Goal: Transaction & Acquisition: Purchase product/service

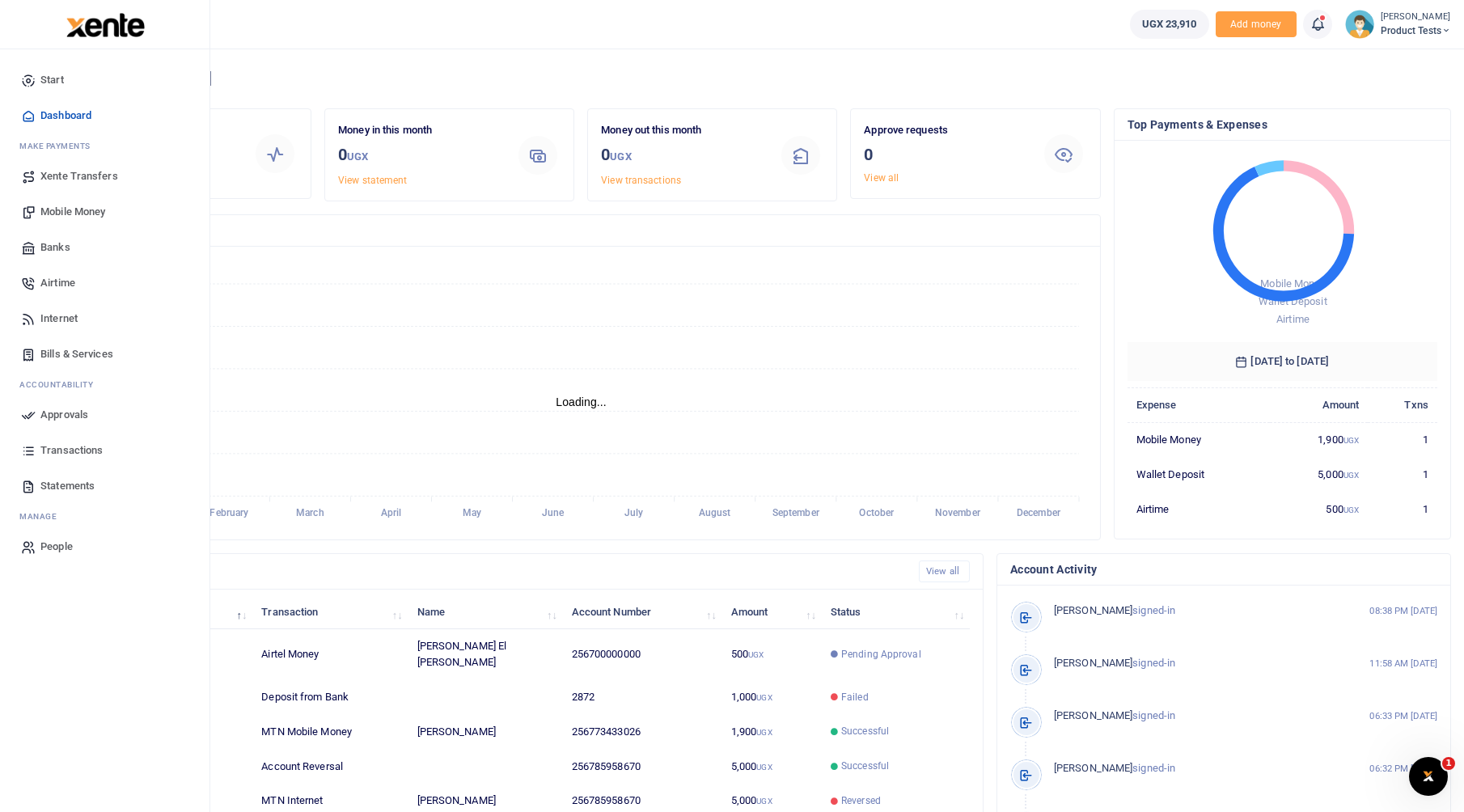
click at [66, 245] on span "Banks" at bounding box center [56, 247] width 30 height 16
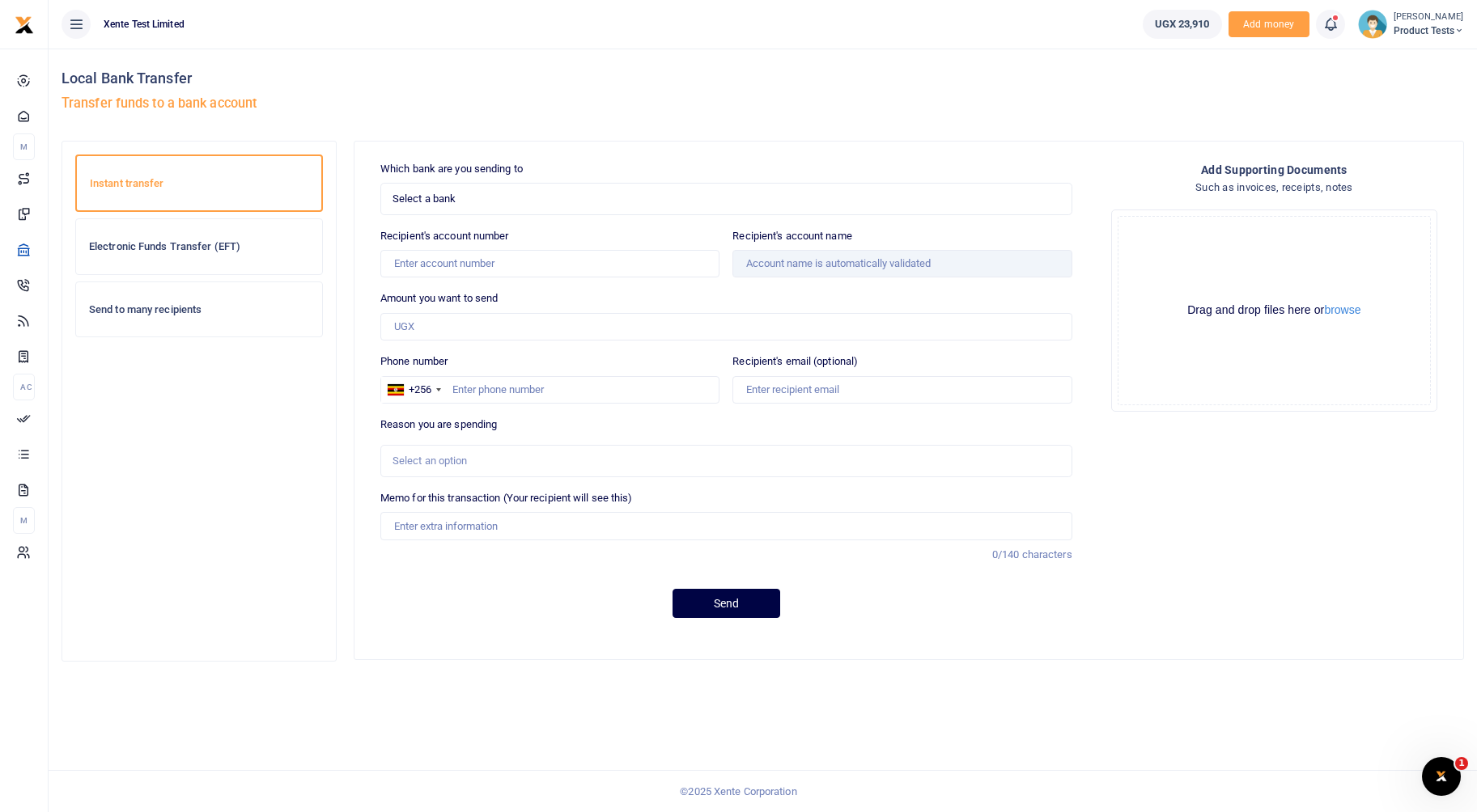
click at [528, 203] on span "Select a bank" at bounding box center [720, 199] width 656 height 16
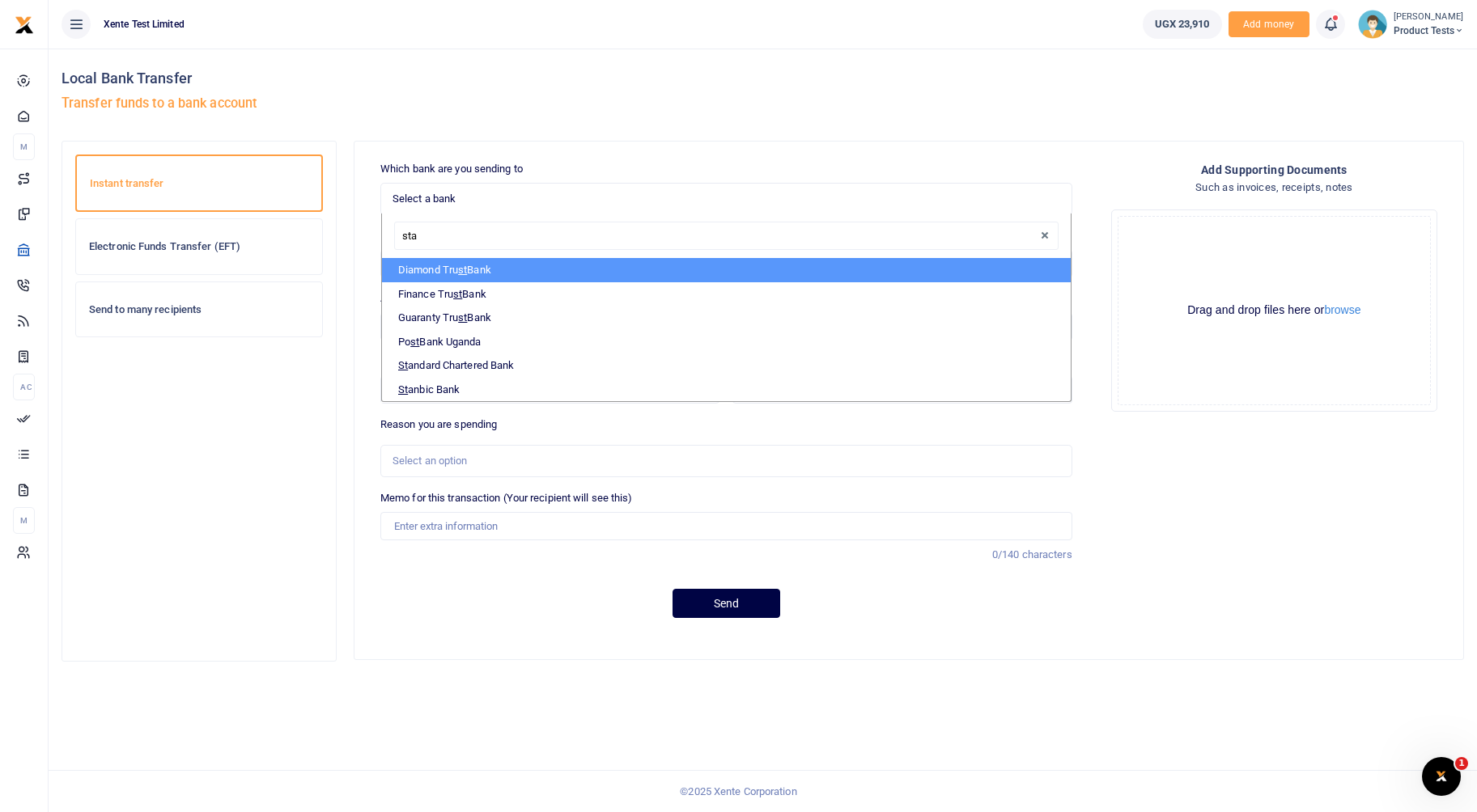
type input "stan"
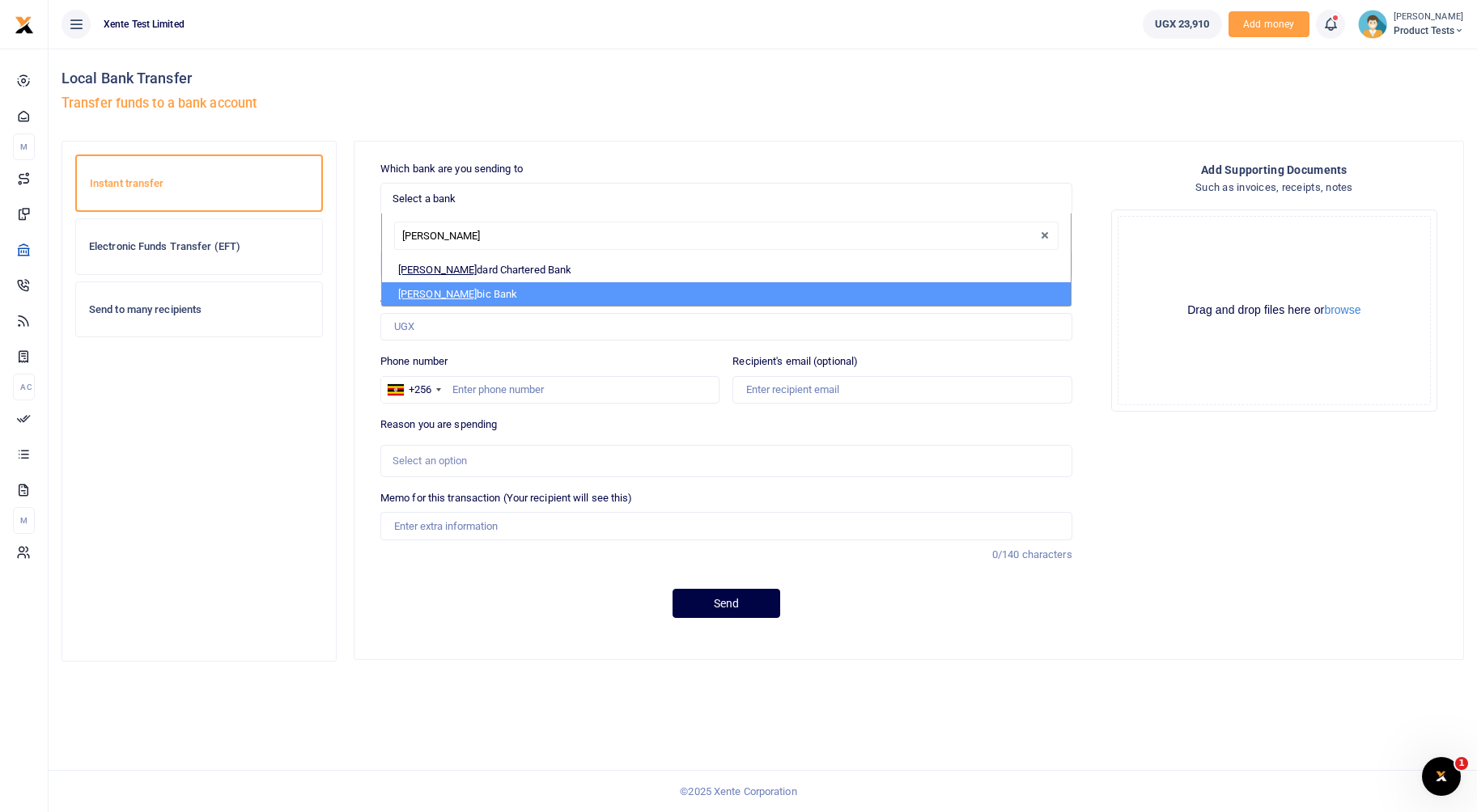
select select "STANBIC"
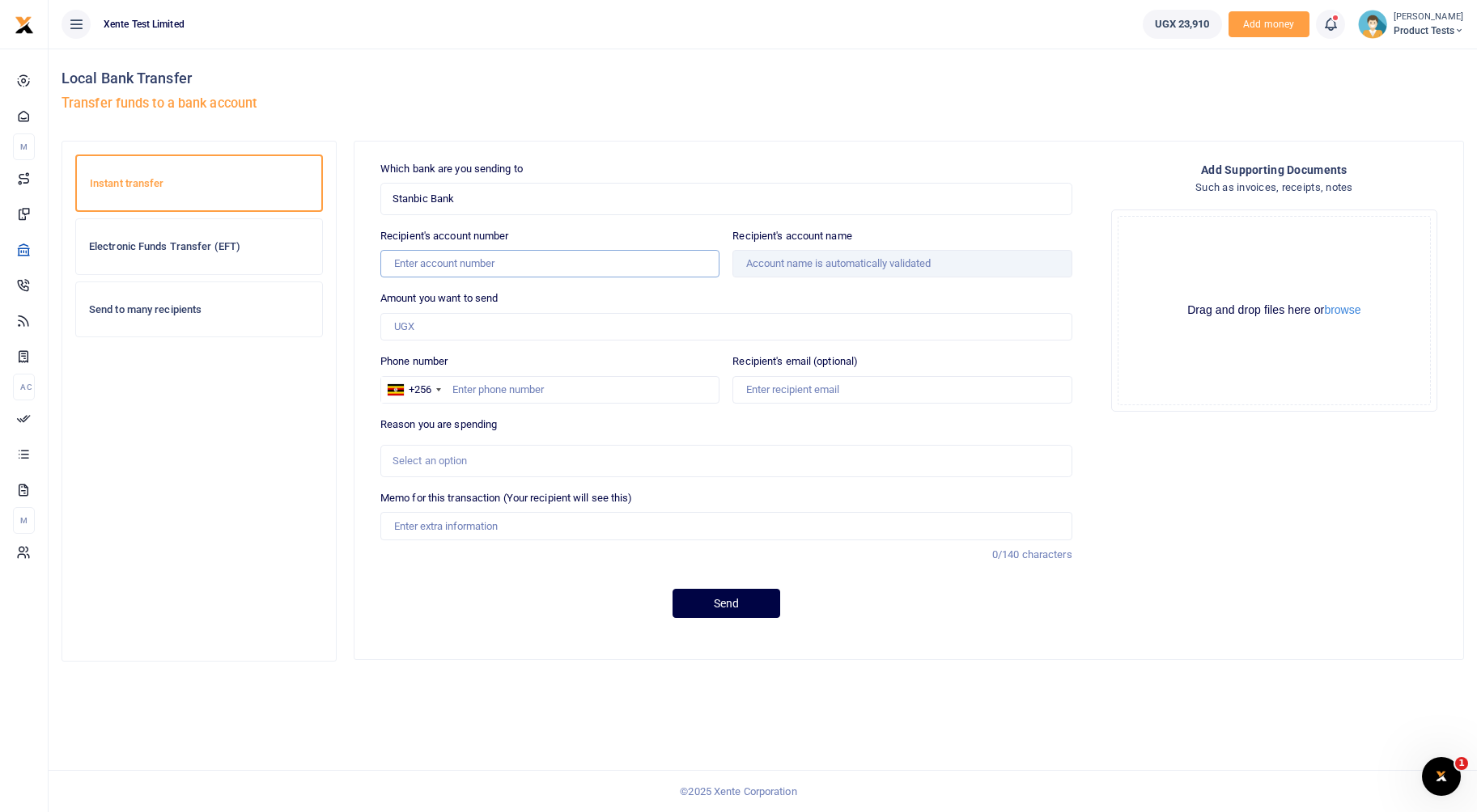
click at [560, 268] on input "Recipient's account number" at bounding box center [550, 263] width 339 height 27
paste input "This is a clean, firm, and polite revision of your draft, prioritizing your goa…"
type input "9030011228029"
click at [320, 318] on div "Send to many recipients" at bounding box center [199, 310] width 246 height 55
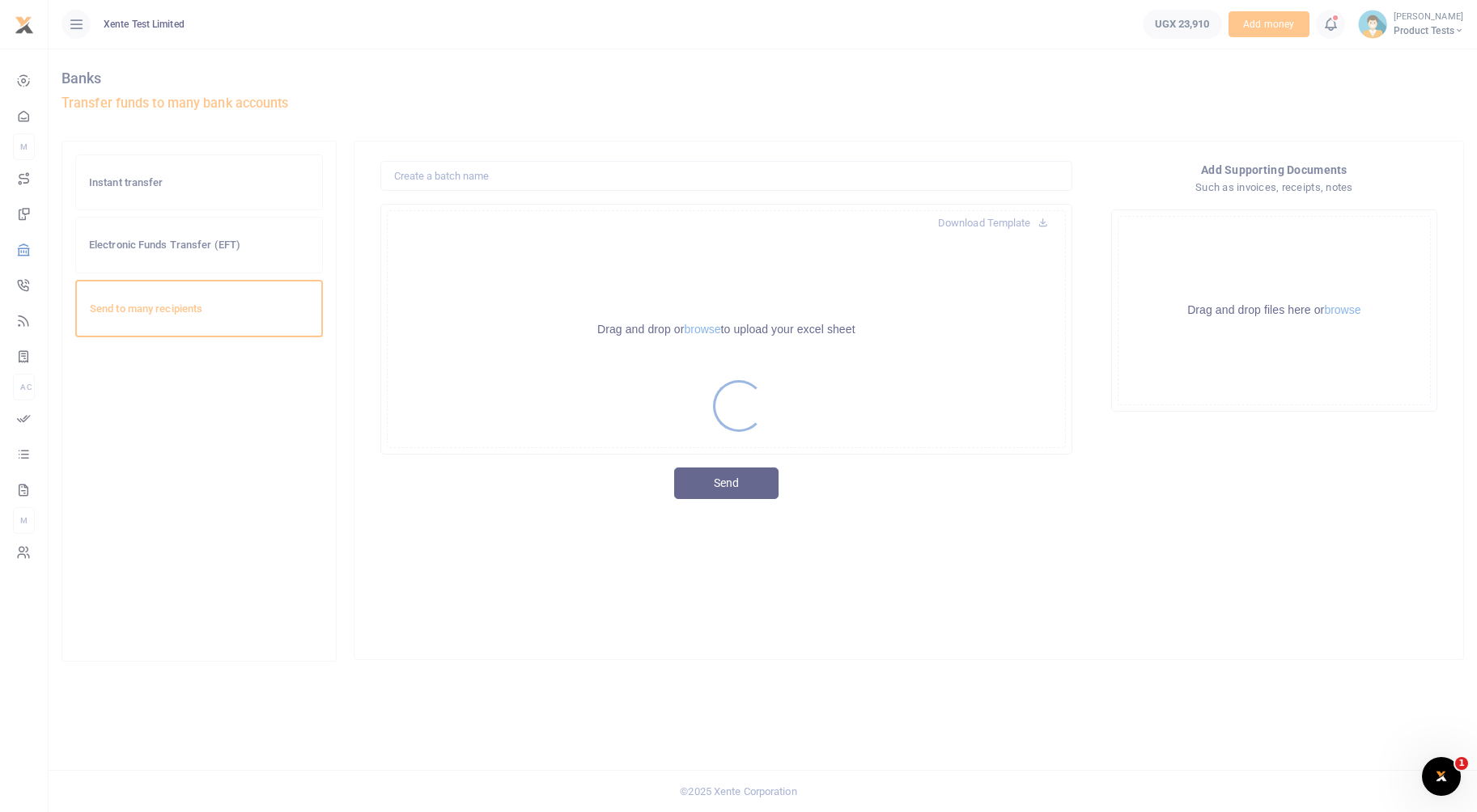
click at [143, 183] on div at bounding box center [738, 406] width 1477 height 812
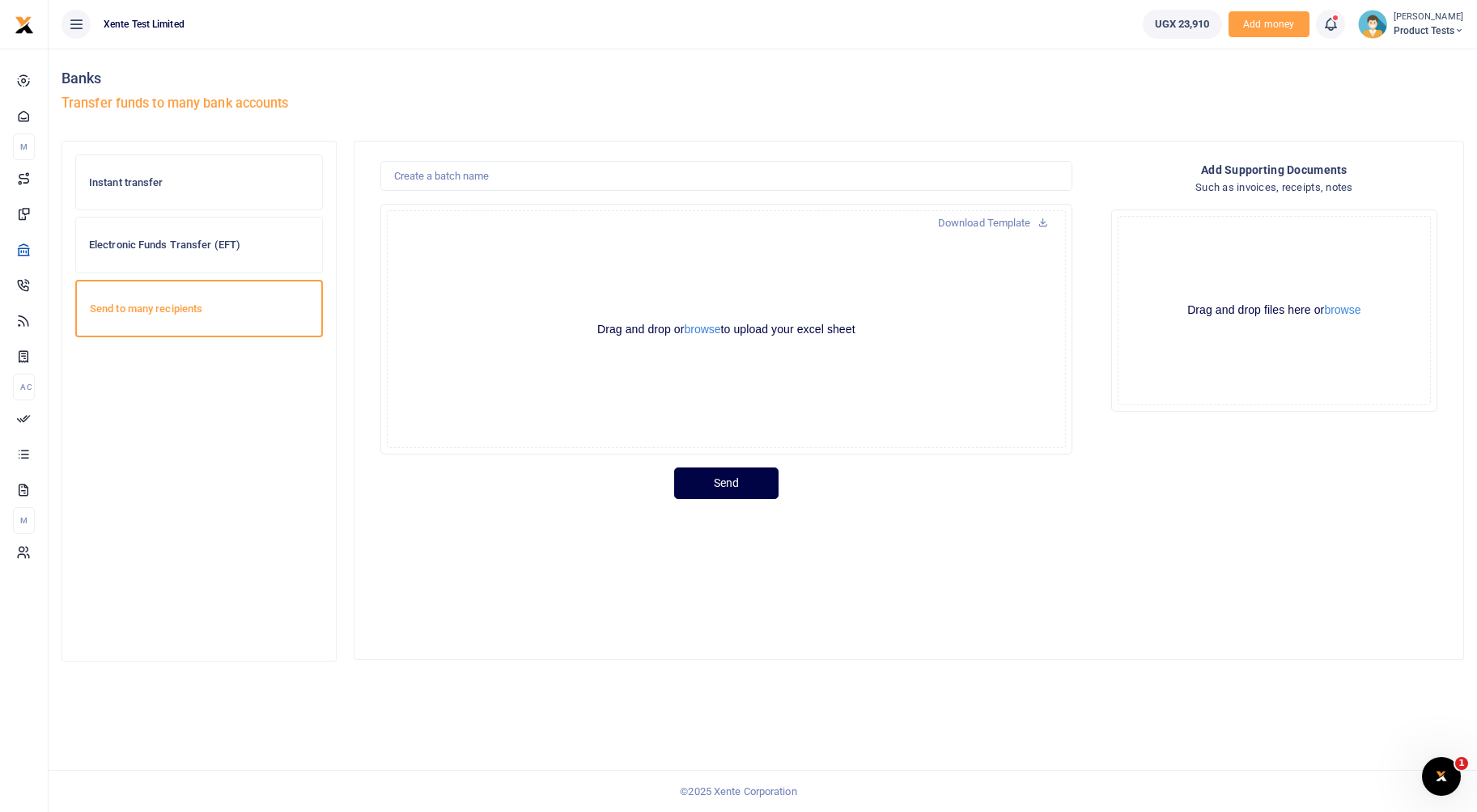
click at [144, 180] on h6 "Instant transfer" at bounding box center [200, 183] width 220 height 13
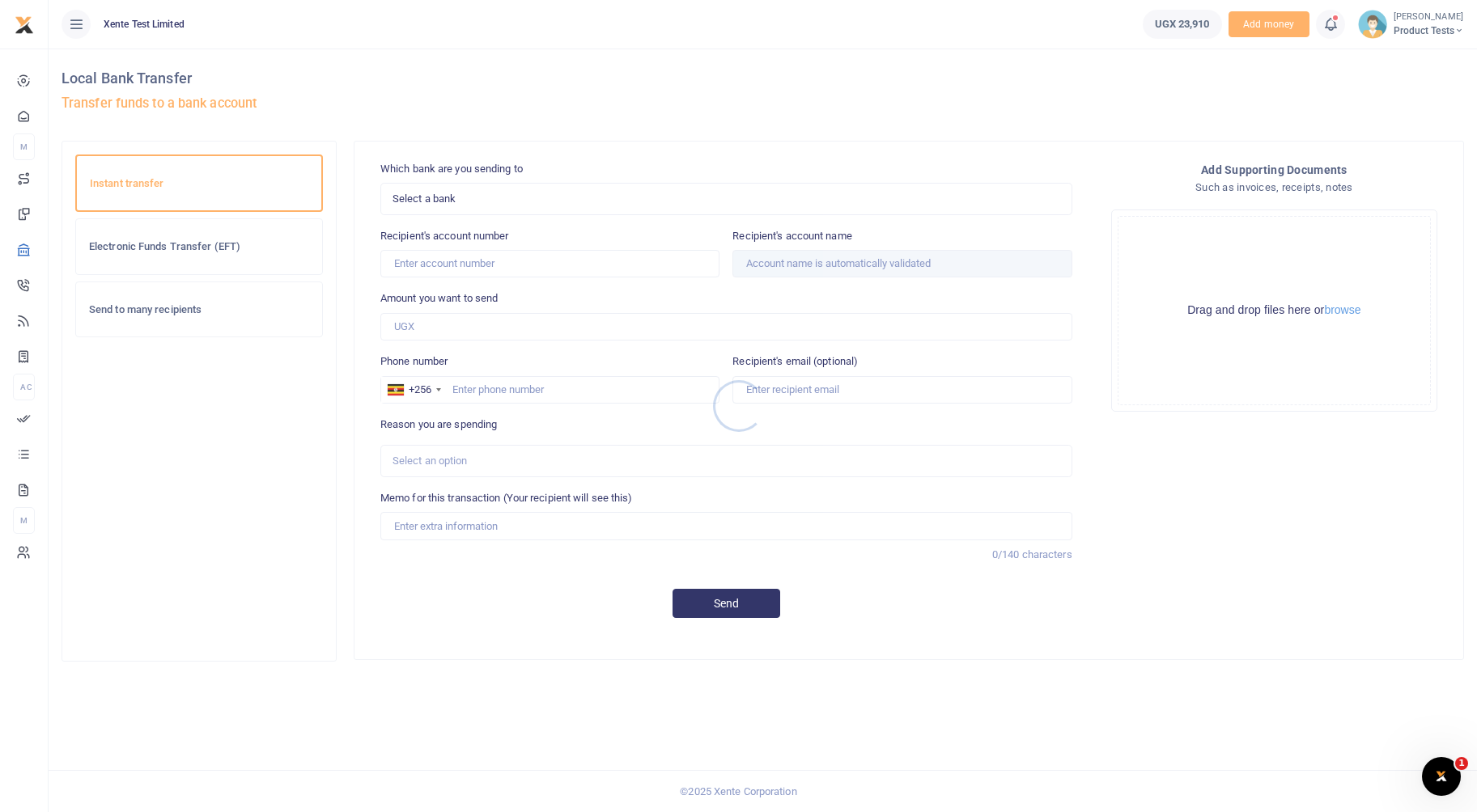
click at [497, 199] on div at bounding box center [738, 406] width 1477 height 812
click at [479, 199] on span "Select a bank" at bounding box center [720, 199] width 656 height 16
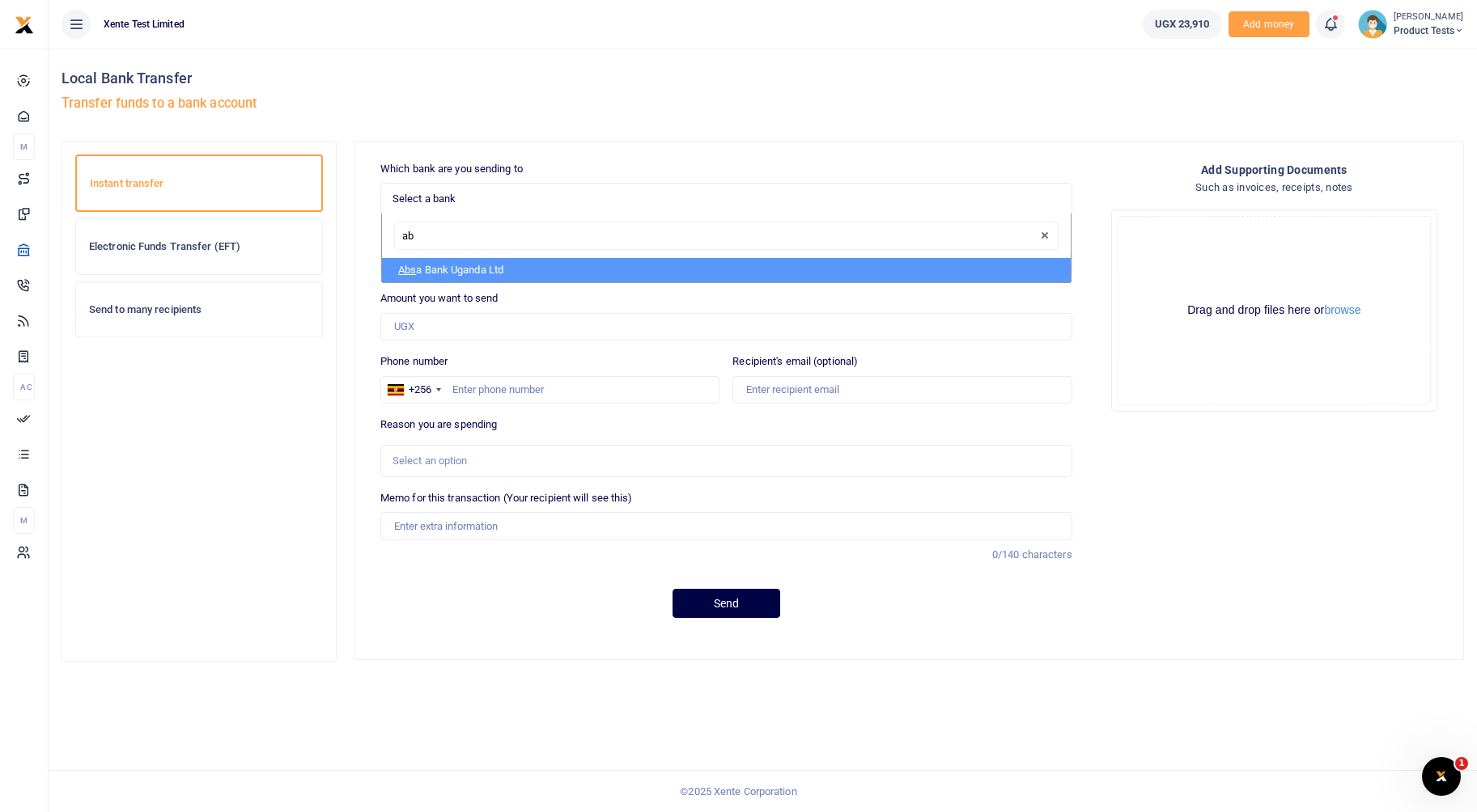
type input "a"
type input "stan"
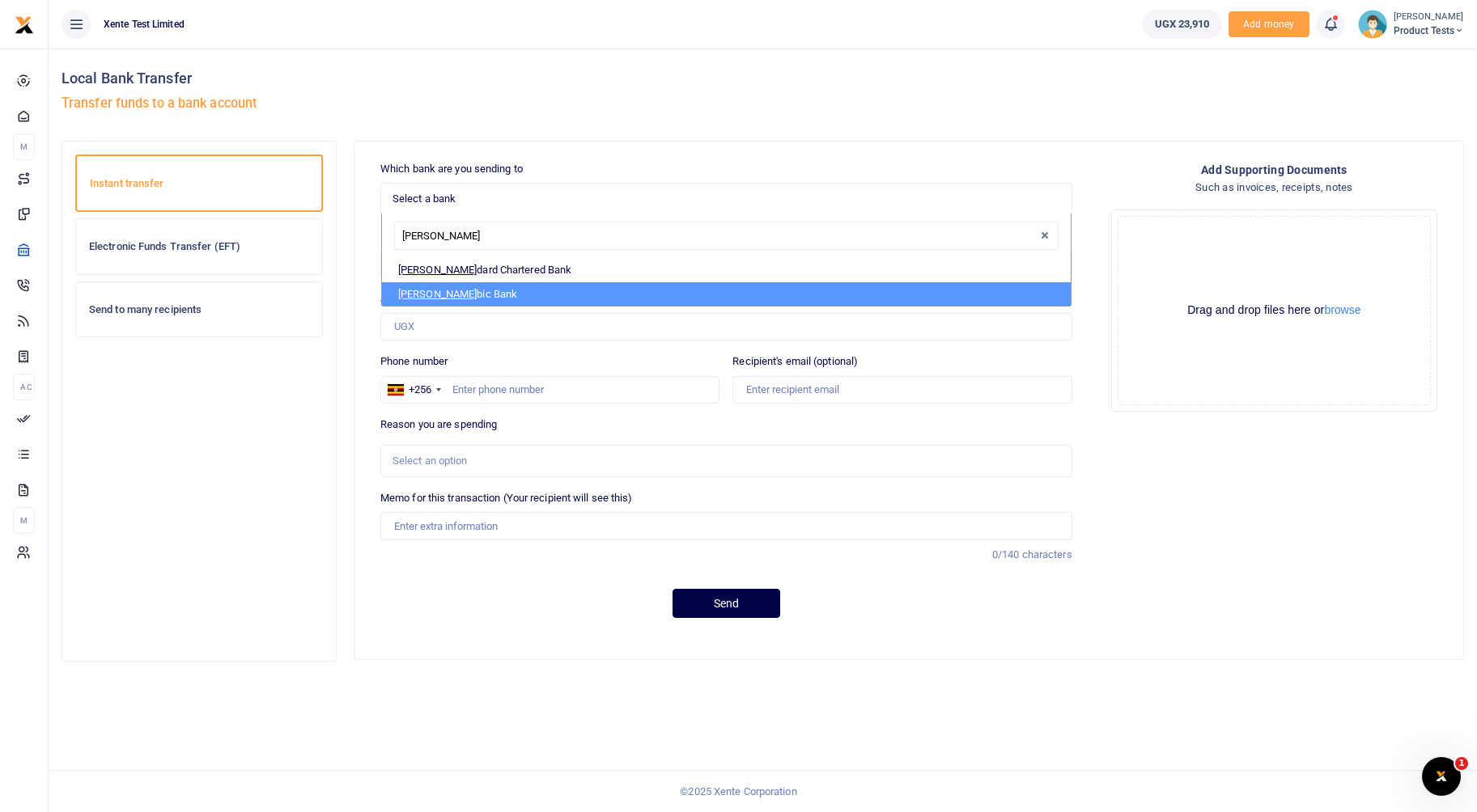
click at [444, 285] on li "Stan bic Bank" at bounding box center [727, 295] width 689 height 24
select select "STANBIC"
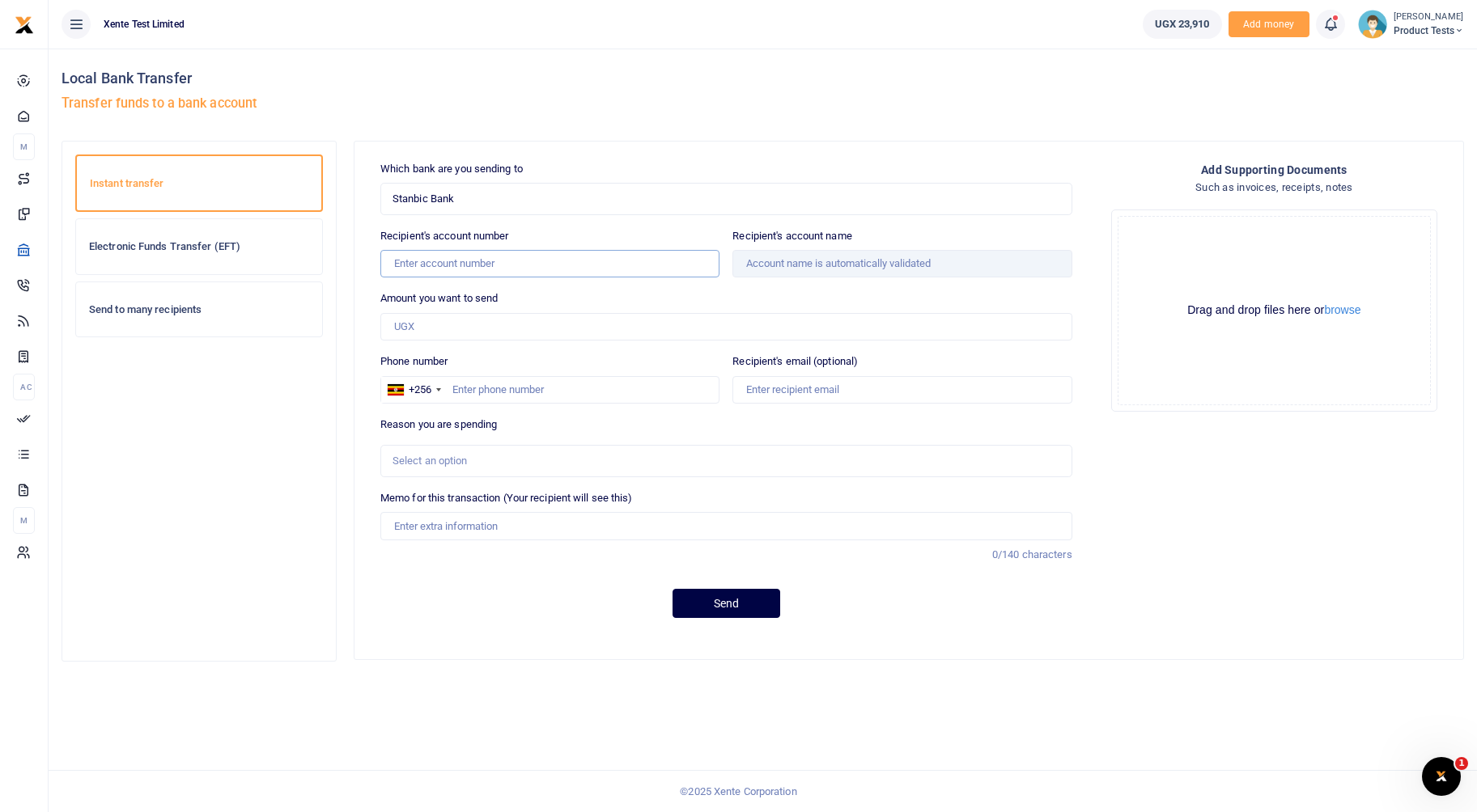
click at [448, 270] on input "Recipient's account number" at bounding box center [550, 263] width 339 height 27
type input "9030011228029"
click at [930, 308] on div "Amount you want to send Amount is required." at bounding box center [726, 315] width 692 height 50
type input "John Tuza"
drag, startPoint x: 784, startPoint y: 263, endPoint x: 712, endPoint y: 262, distance: 72.0
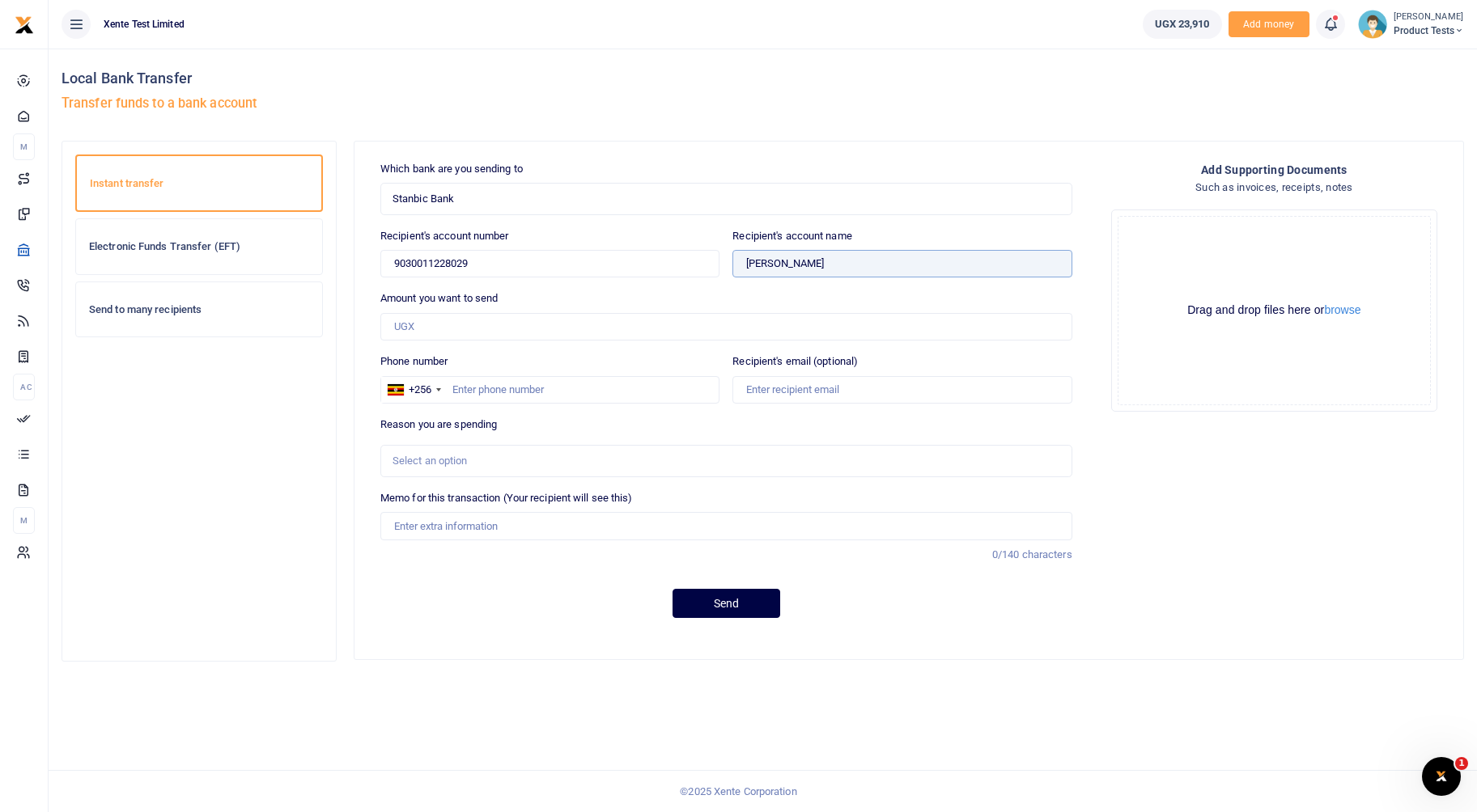
click at [712, 262] on div "Which bank are you sending to Stanbic Bank Select an option... Select a bank AB…" at bounding box center [726, 396] width 705 height 470
click at [756, 303] on div "Amount you want to send Amount is required." at bounding box center [726, 315] width 692 height 50
drag, startPoint x: 423, startPoint y: 191, endPoint x: 236, endPoint y: 180, distance: 187.3
click at [236, 180] on div "Instant transfer Electronic Funds Transfer (EFT) Send to many recipients" at bounding box center [763, 409] width 1416 height 537
click at [517, 210] on div "Stanbic Bank Select an option... Select a bank ABC Bank Absa Bank Uganda Ltd Ba…" at bounding box center [726, 199] width 692 height 32
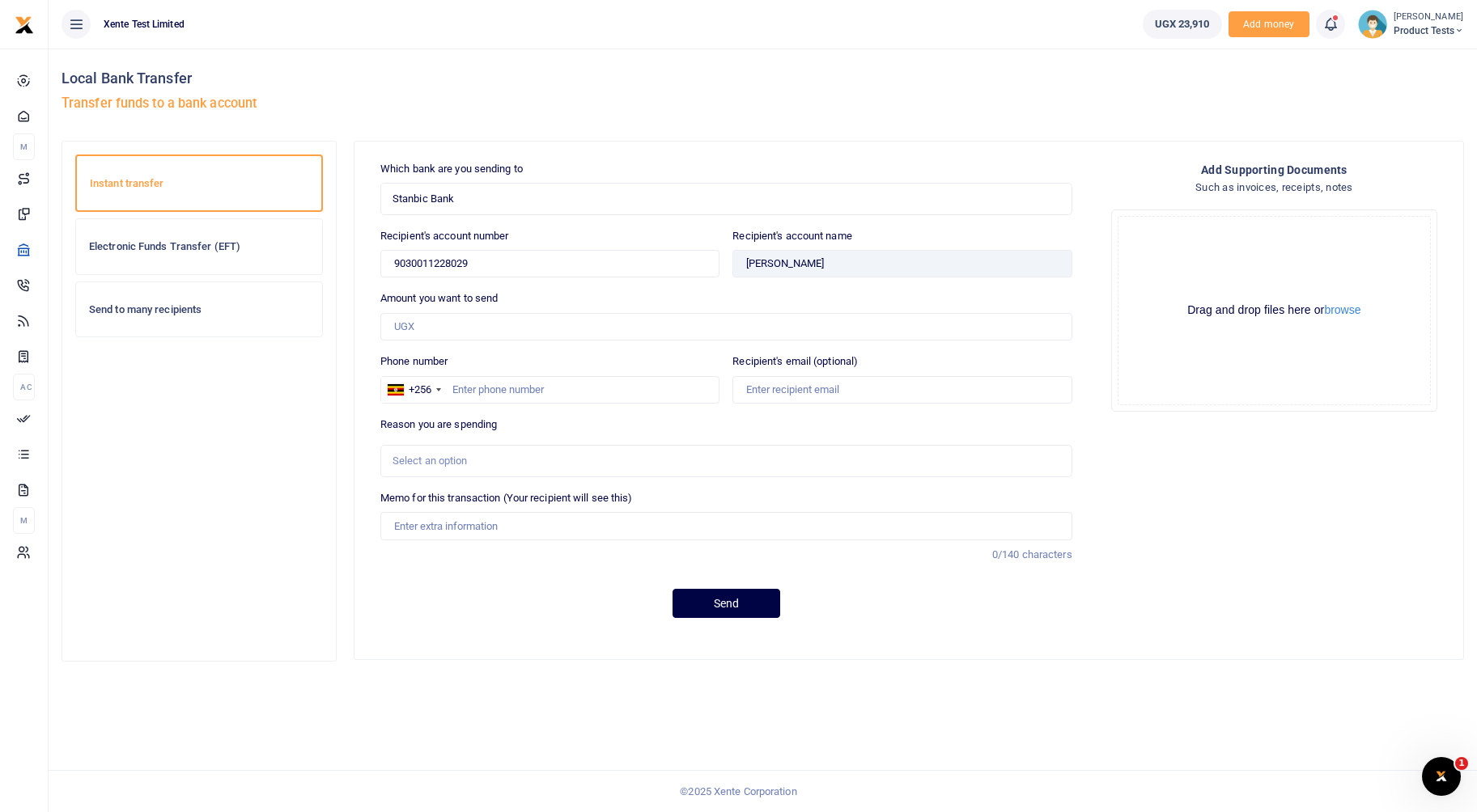
click at [516, 202] on span "Stanbic Bank" at bounding box center [720, 199] width 656 height 16
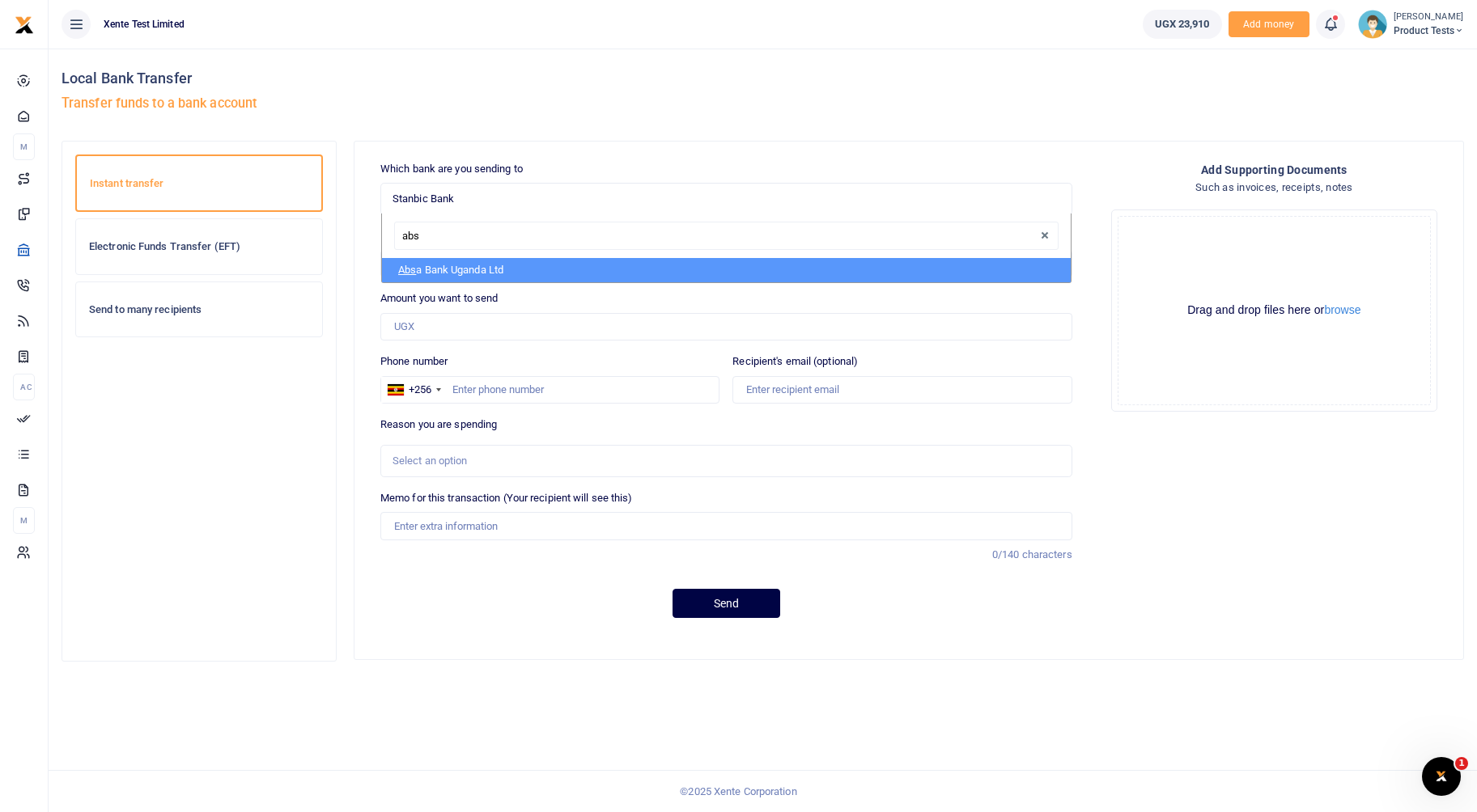
type input "absa"
click at [515, 267] on li "Absa Bank Uganda Ltd" at bounding box center [727, 270] width 689 height 24
select select "ABSA"
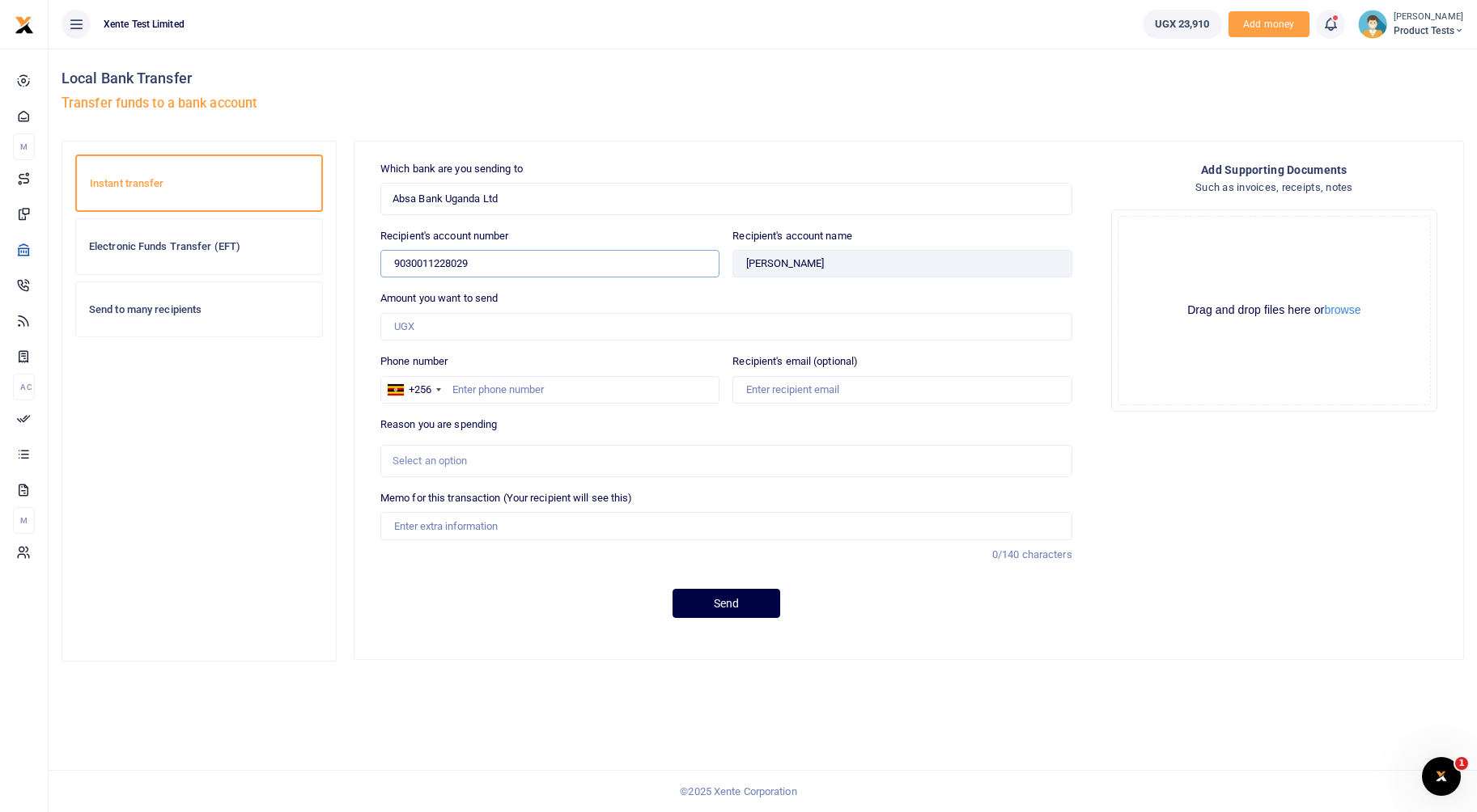
drag, startPoint x: 515, startPoint y: 257, endPoint x: 305, endPoint y: 247, distance: 210.2
click at [305, 247] on div "Instant transfer Electronic Funds Transfer (EFT) Send to many recipients" at bounding box center [763, 409] width 1416 height 537
type input "6006110221"
click at [1049, 299] on div "Amount you want to send Amount is required." at bounding box center [726, 315] width 692 height 50
type input "[PERSON_NAME]"
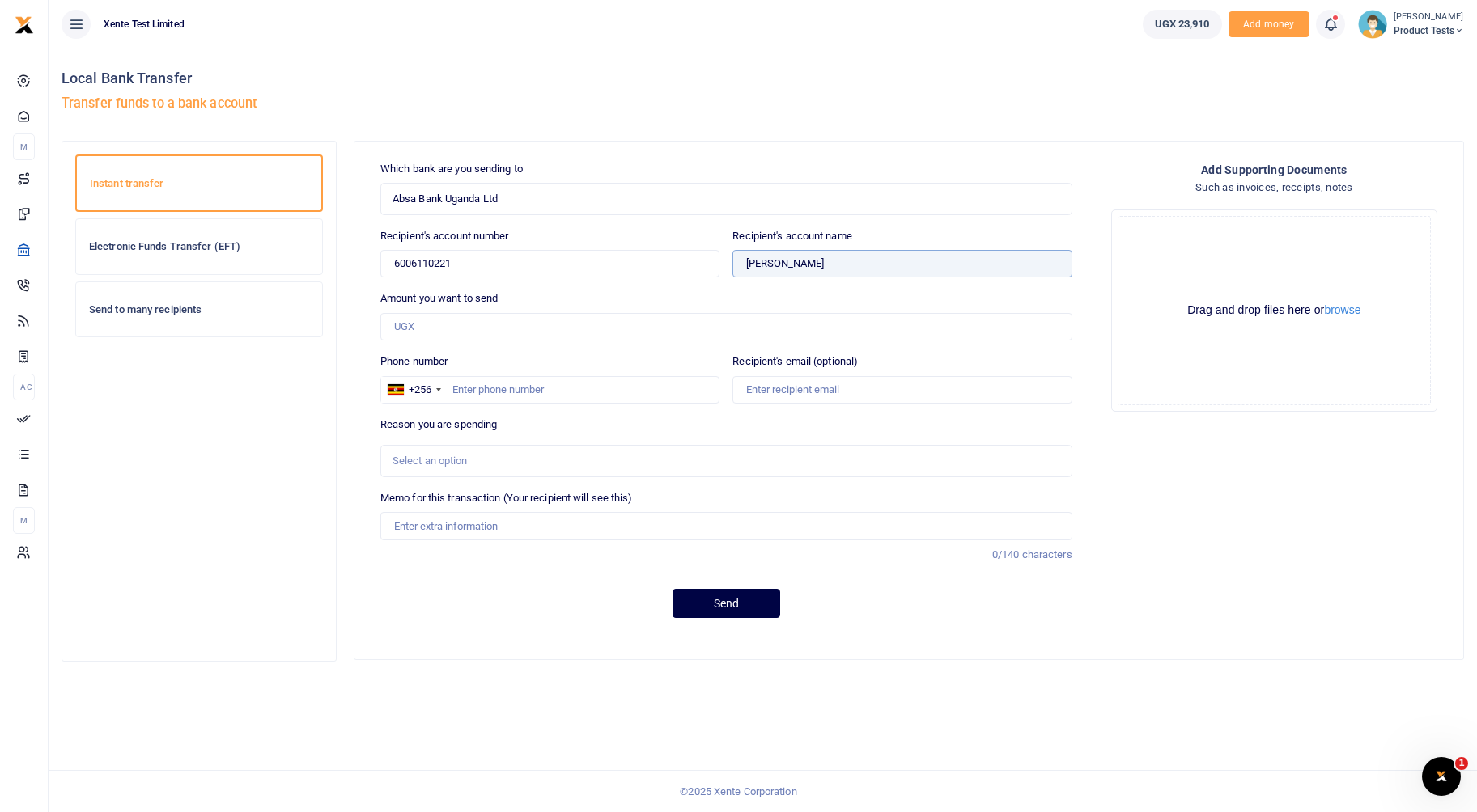
drag, startPoint x: 850, startPoint y: 262, endPoint x: 717, endPoint y: 261, distance: 133.0
click at [717, 261] on div "Which bank are you sending to Absa Bank Uganda Ltd Select an option... Select a…" at bounding box center [726, 396] width 705 height 470
click at [995, 297] on div "Amount you want to send Amount is required." at bounding box center [726, 315] width 692 height 50
drag, startPoint x: 759, startPoint y: 265, endPoint x: 687, endPoint y: 265, distance: 72.0
click at [687, 265] on div "Which bank are you sending to Absa Bank Uganda Ltd Select an option... Select a…" at bounding box center [726, 396] width 705 height 470
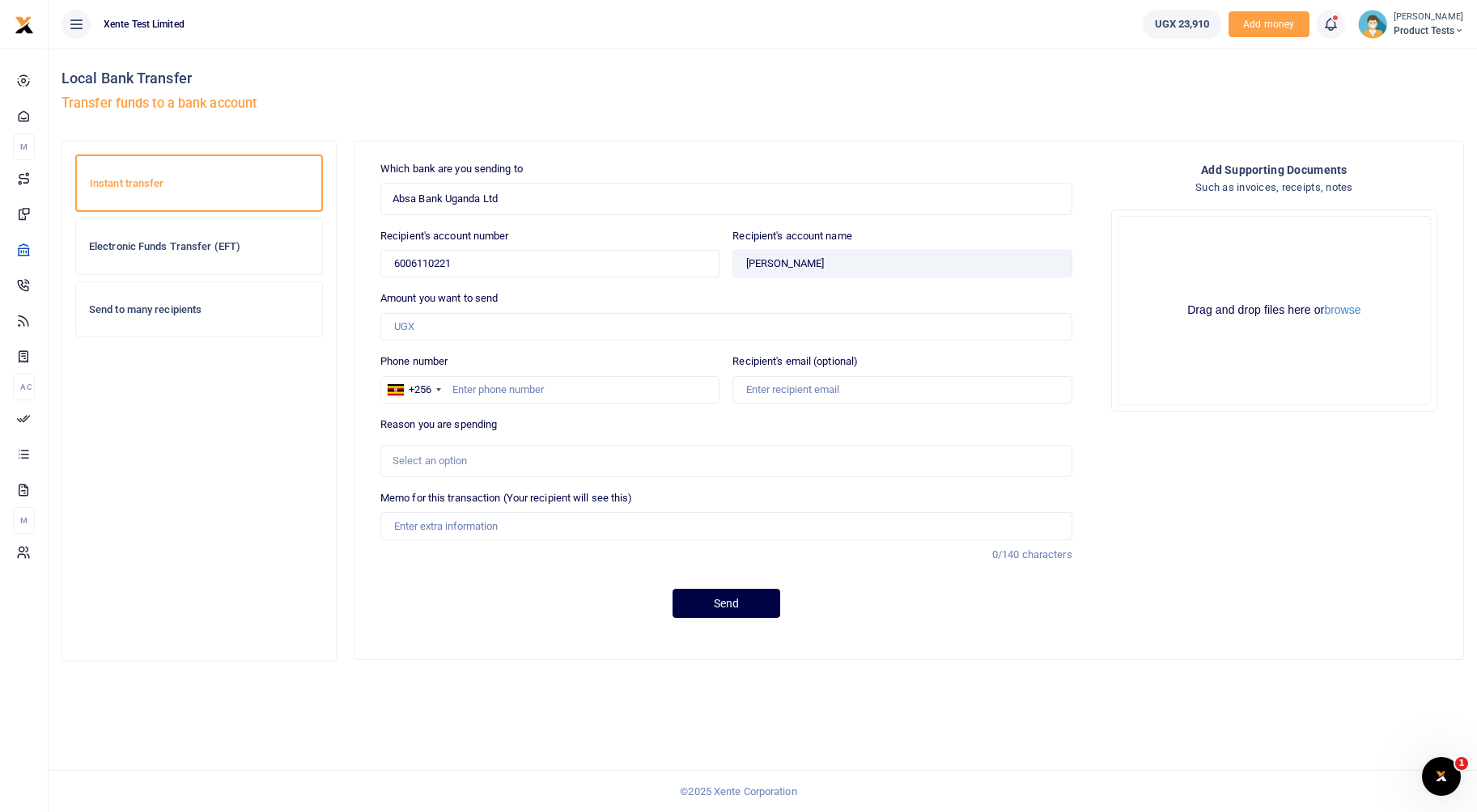
click at [1019, 310] on div "Amount you want to send Amount is required." at bounding box center [726, 315] width 692 height 50
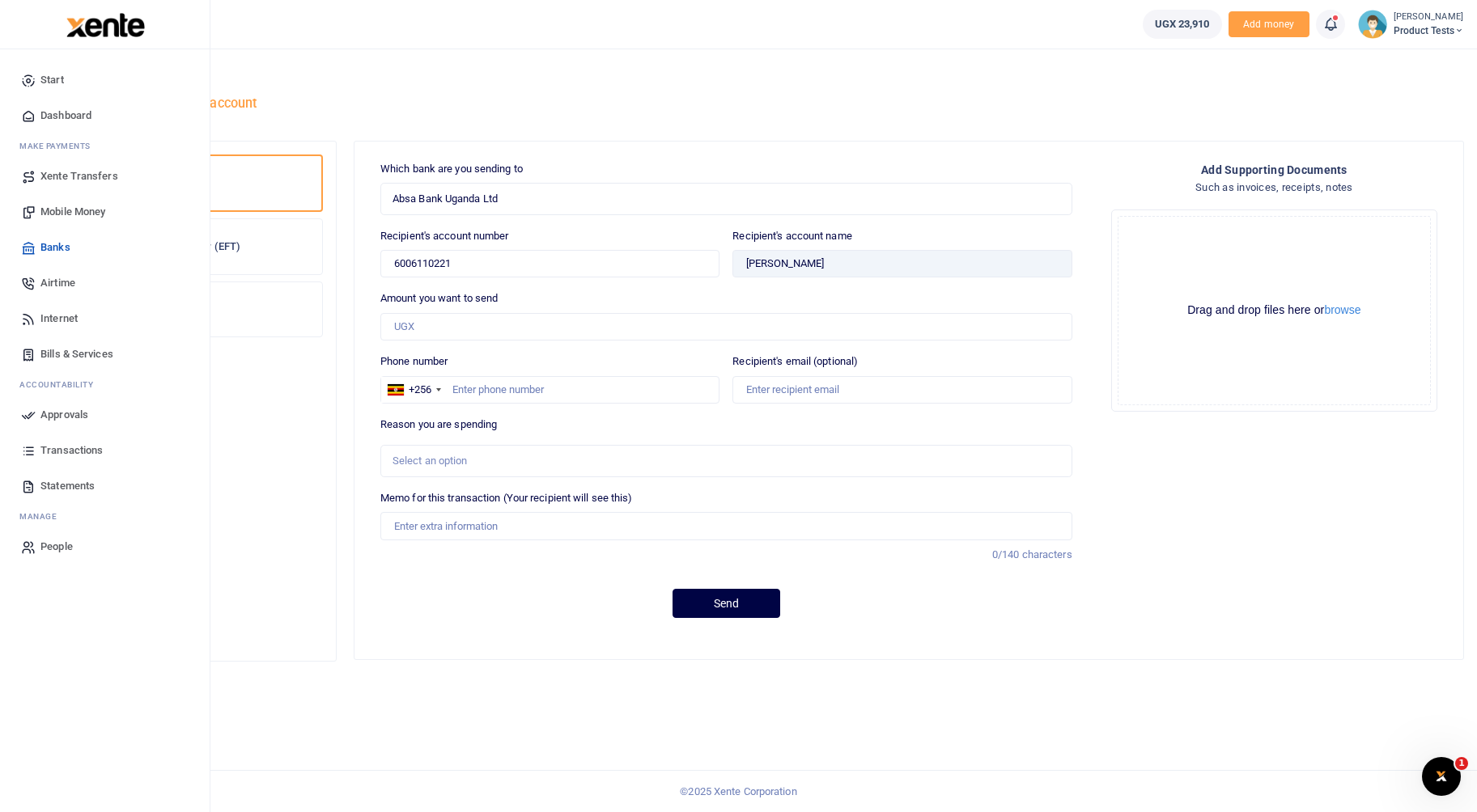
click at [72, 417] on span "Approvals" at bounding box center [64, 414] width 48 height 16
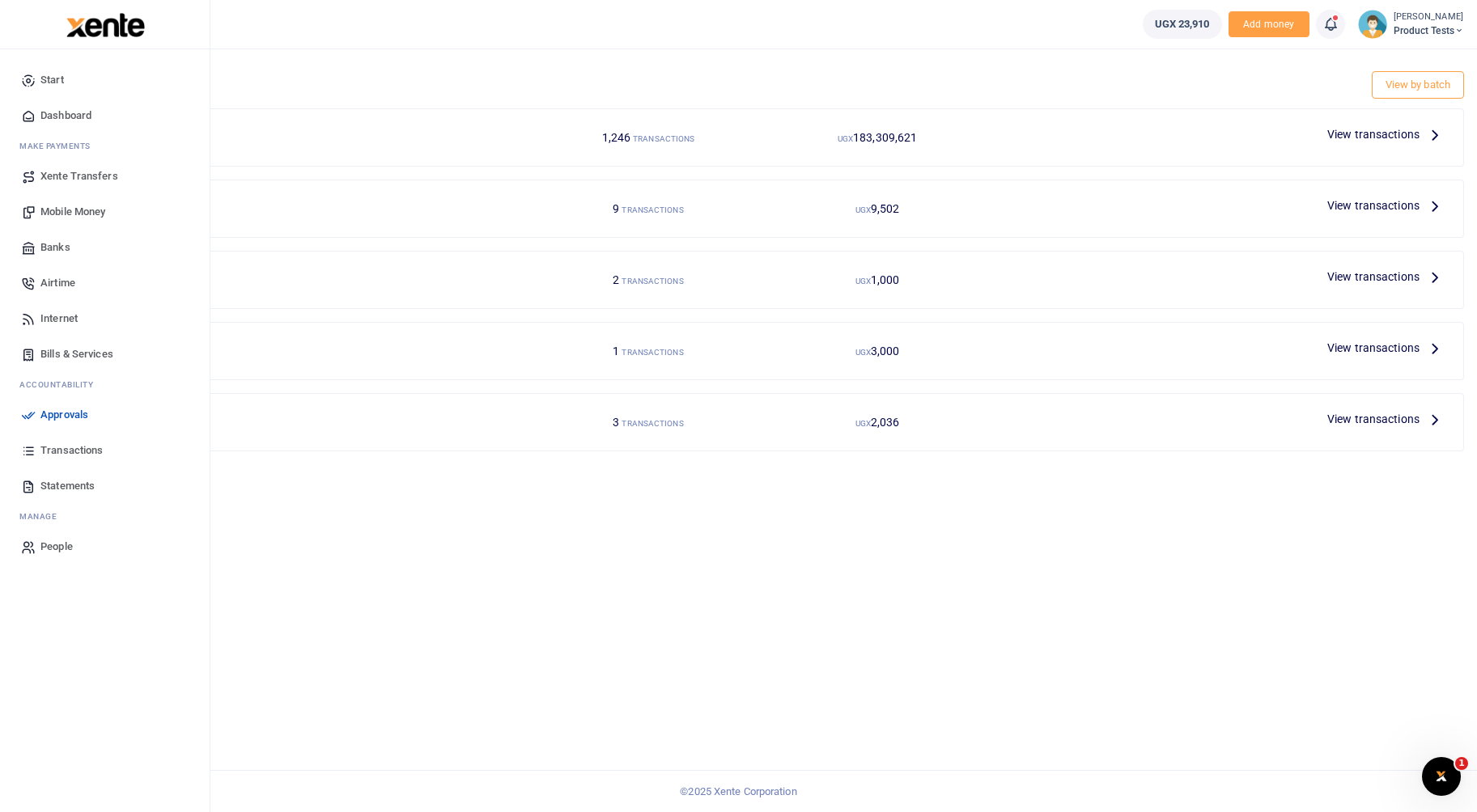
click at [50, 354] on span "Bills & Services" at bounding box center [76, 354] width 72 height 16
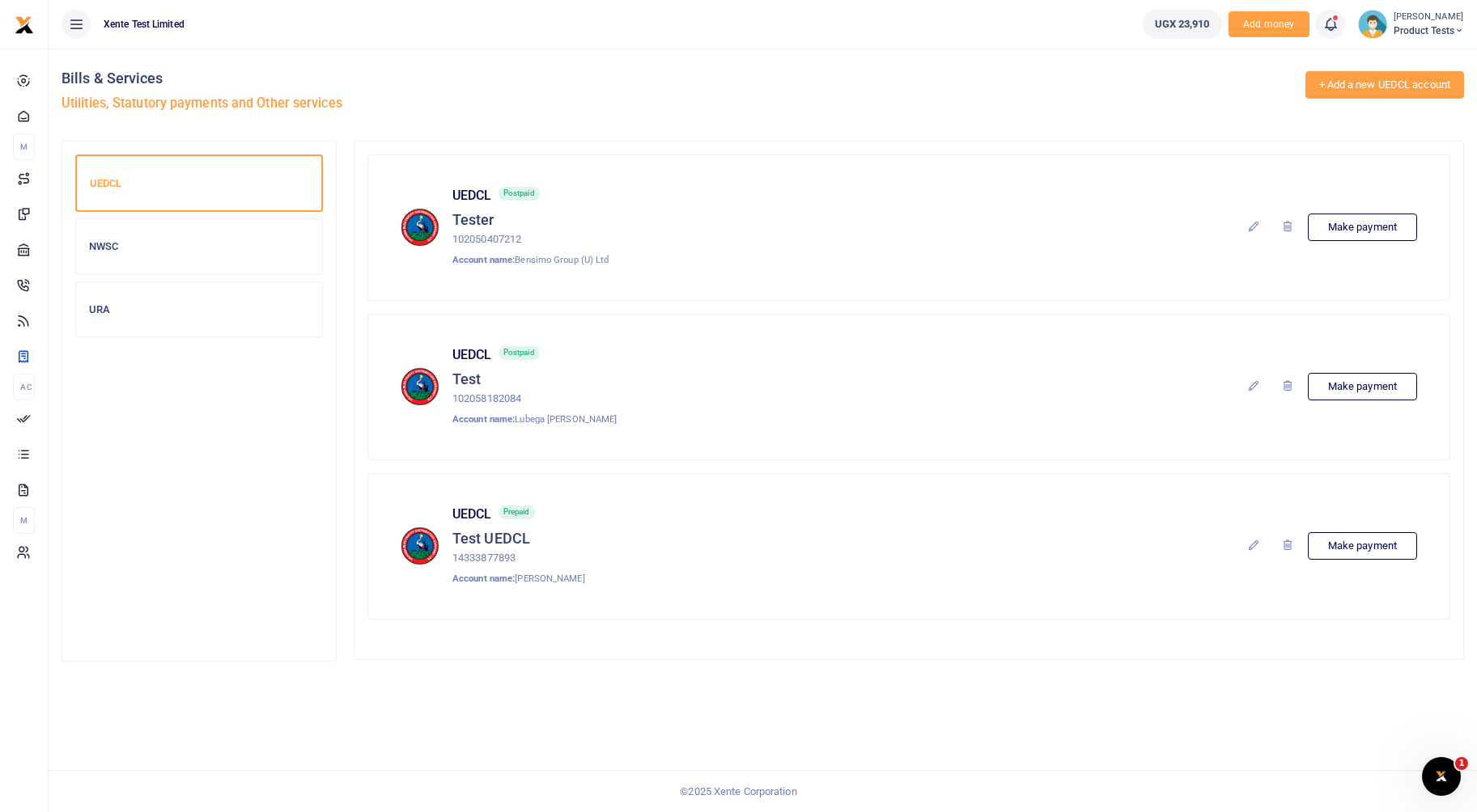
click at [1364, 89] on link "+ Add a new UEDCL account" at bounding box center [1385, 85] width 159 height 27
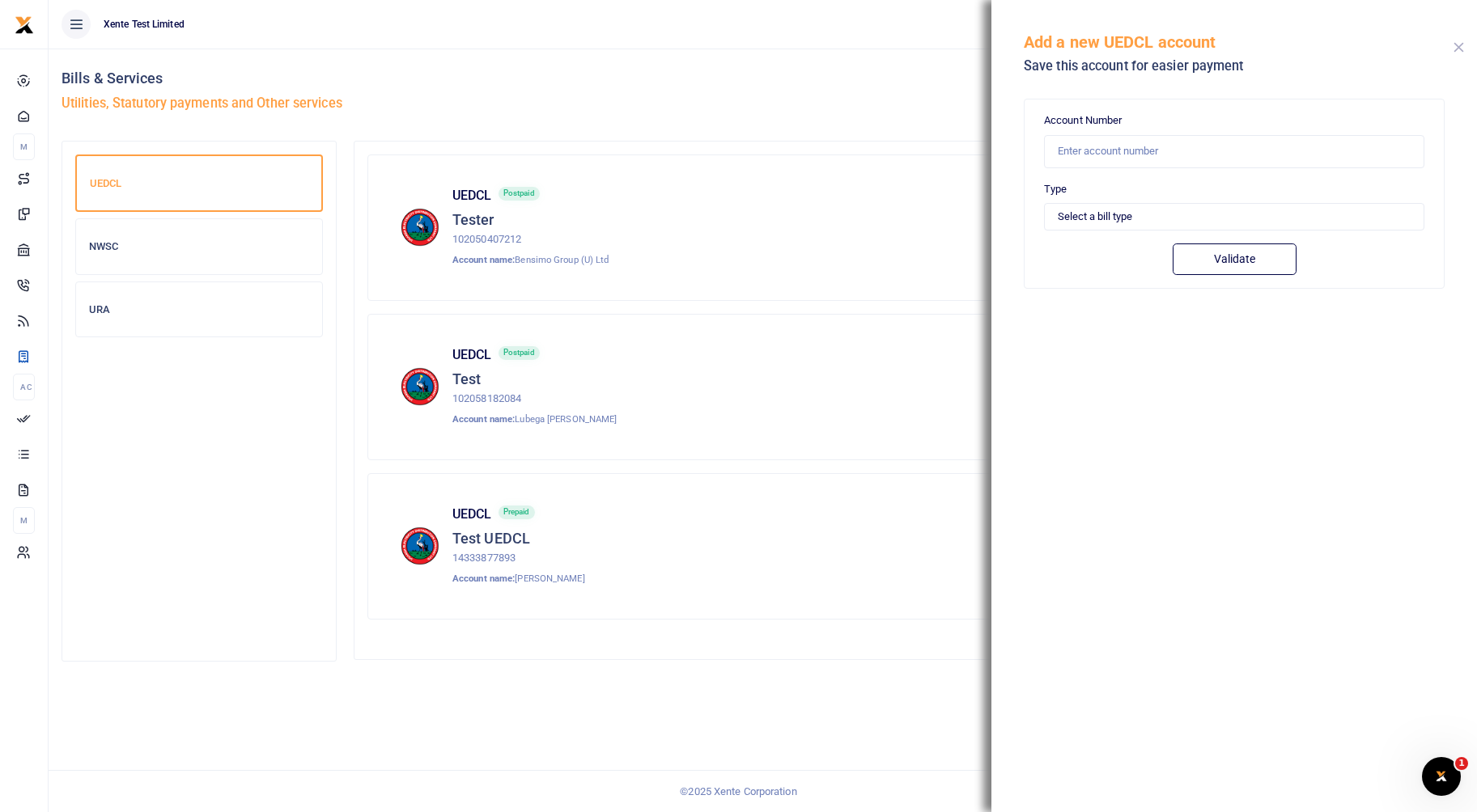
click at [1458, 48] on button "Close" at bounding box center [1458, 47] width 10 height 10
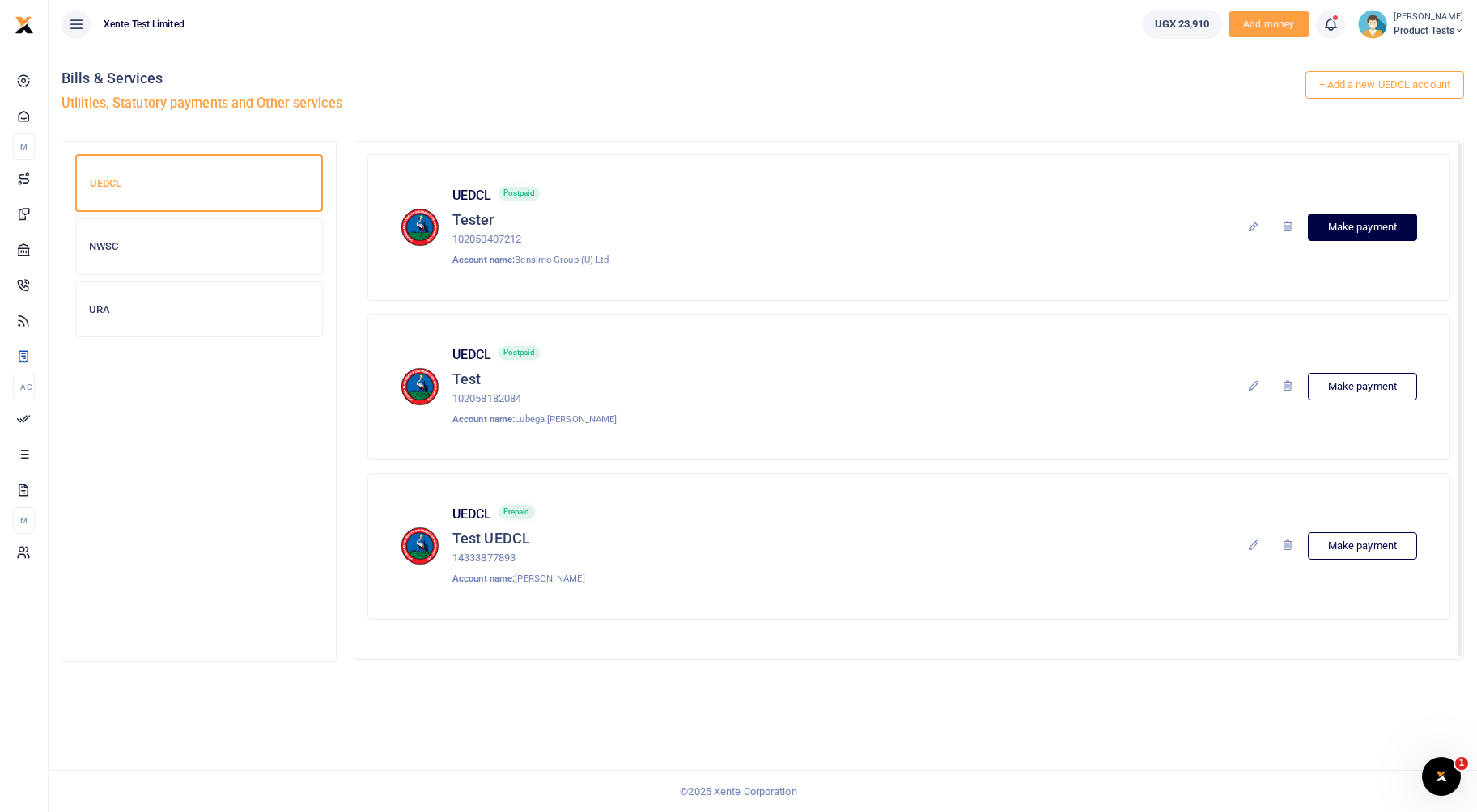
click at [1329, 218] on link "Make payment" at bounding box center [1362, 227] width 109 height 27
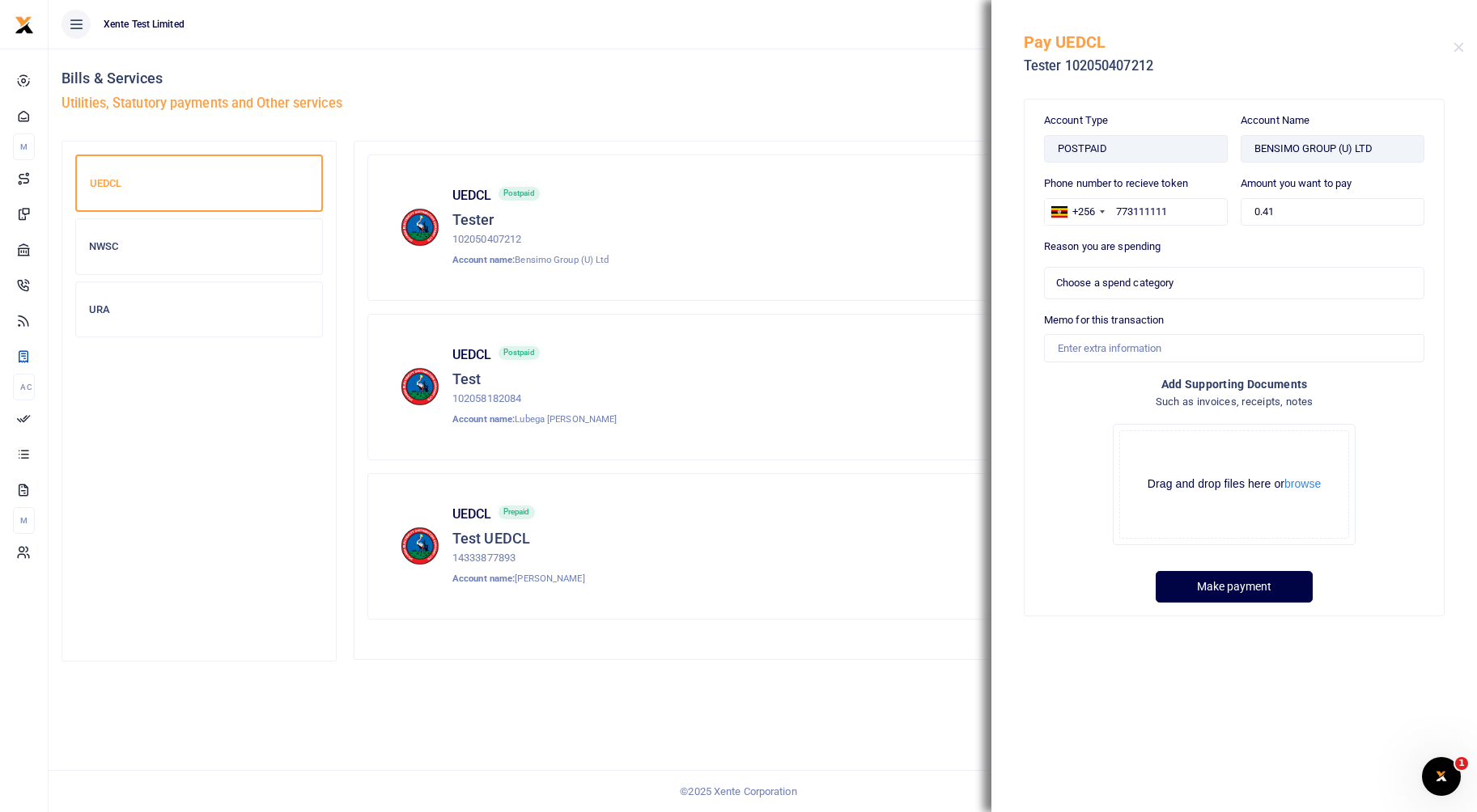
select select
drag, startPoint x: 1255, startPoint y: 153, endPoint x: 1373, endPoint y: 152, distance: 118.0
click at [1373, 152] on input "BENSIMO GROUP (U) LTD" at bounding box center [1332, 149] width 184 height 27
click at [1230, 72] on h5 "Tester 102050407212" at bounding box center [1239, 66] width 430 height 16
drag, startPoint x: 1292, startPoint y: 209, endPoint x: 1214, endPoint y: 212, distance: 78.1
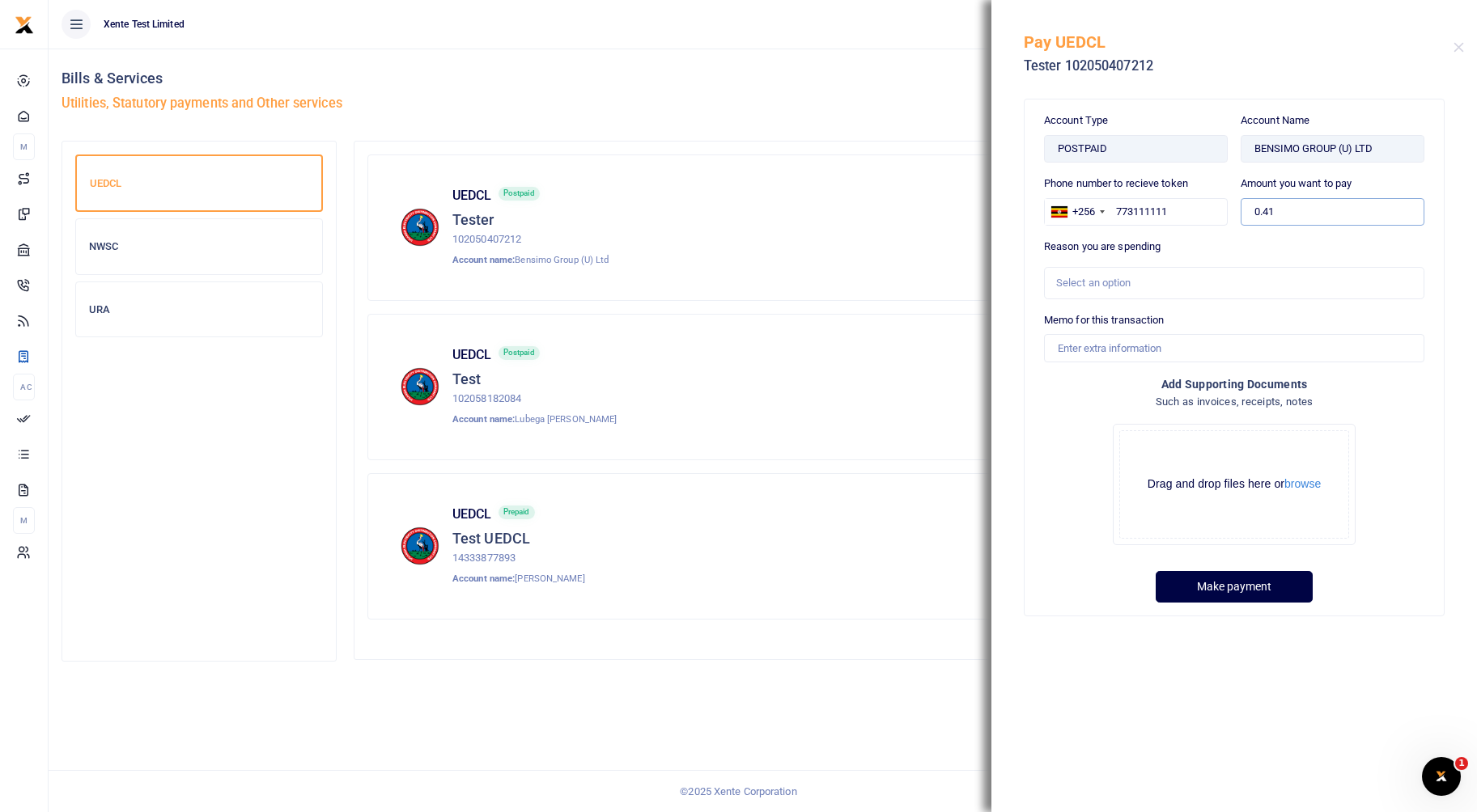
click at [1214, 212] on div "Phone number to recieve token +256 Uganda +256 773111111 Amount you want to pay…" at bounding box center [1234, 207] width 393 height 63
click at [1285, 260] on div "Reason you are spending Select an option" at bounding box center [1234, 269] width 380 height 60
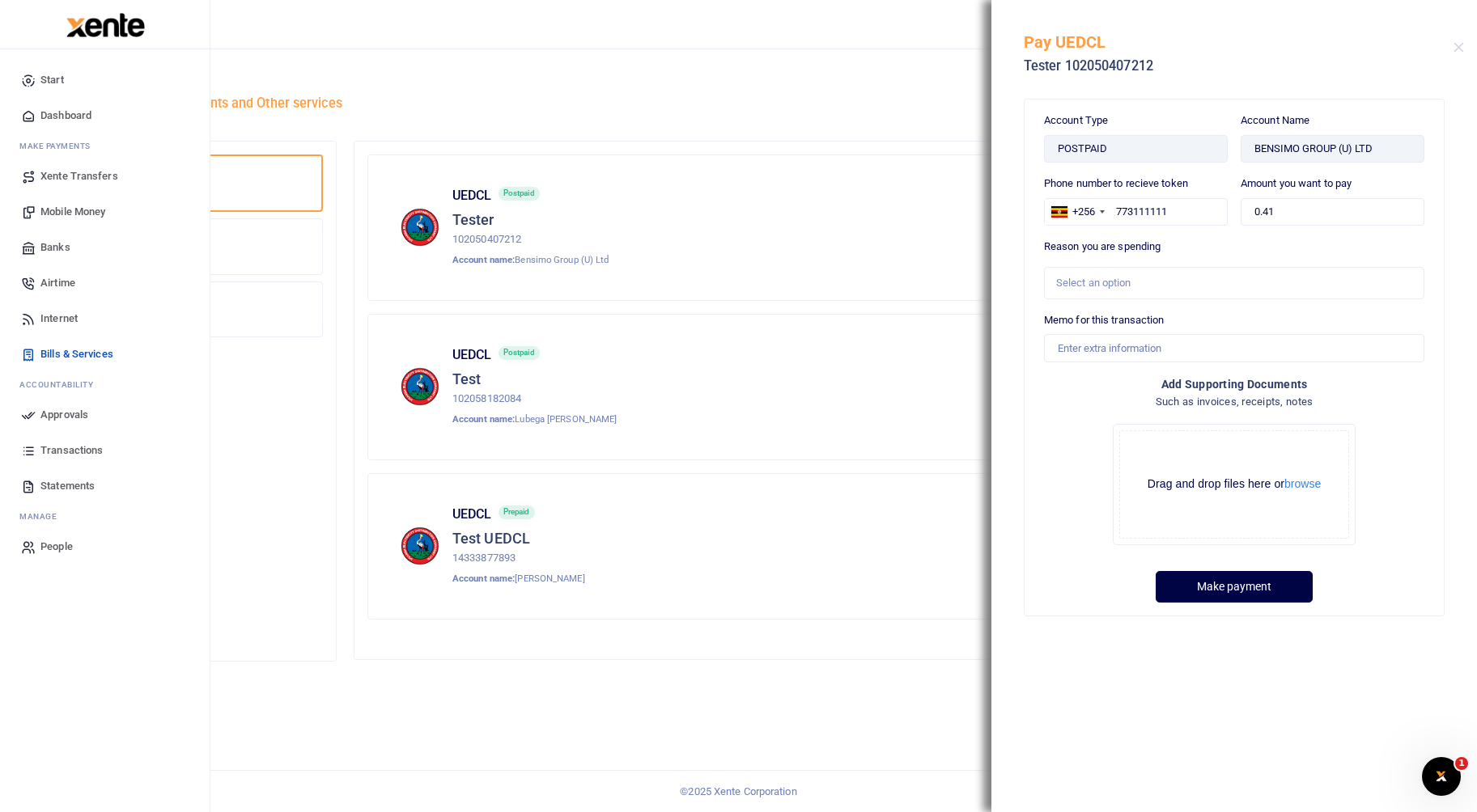
click at [33, 114] on icon at bounding box center [27, 115] width 14 height 14
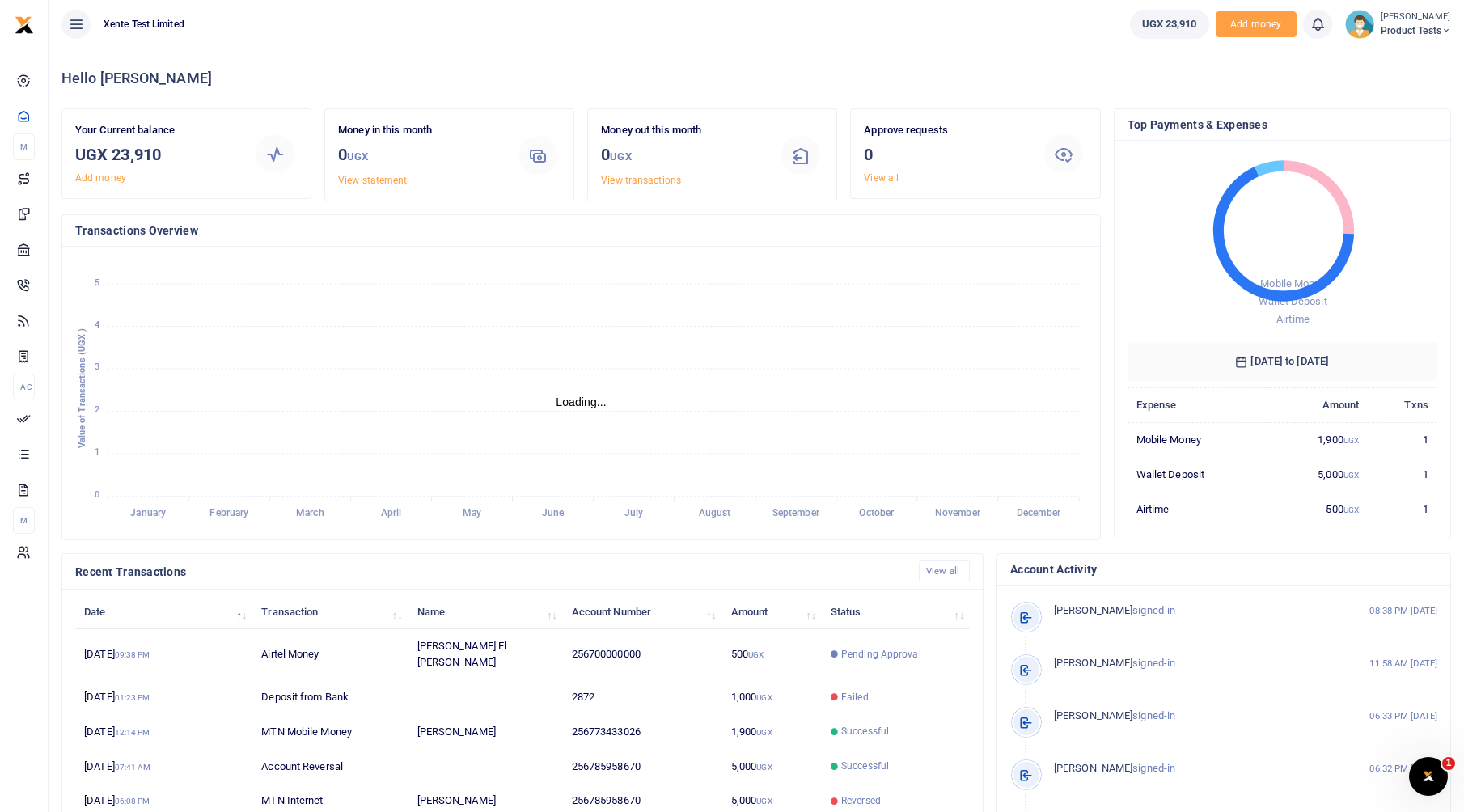
scroll to position [13, 13]
